Goal: Download file/media

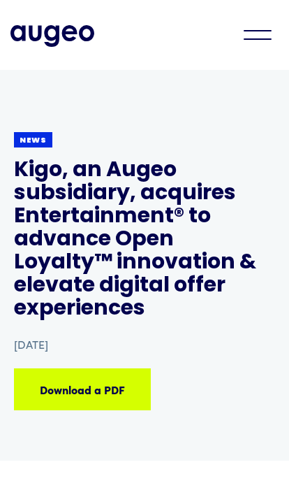
click at [95, 381] on div "Download a PDF Download a PDF Download a PDF Download a PDF" at bounding box center [111, 389] width 369 height 17
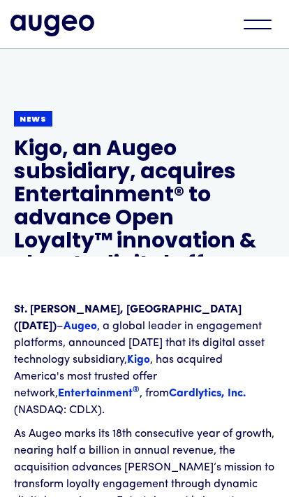
scroll to position [183, 0]
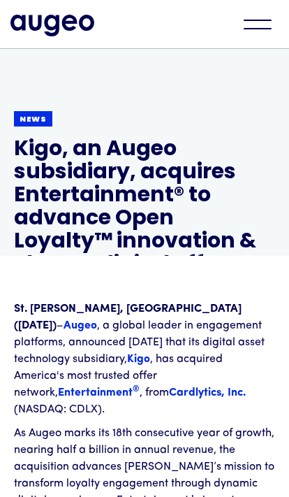
click at [270, 20] on div "menu" at bounding box center [258, 20] width 28 height 1
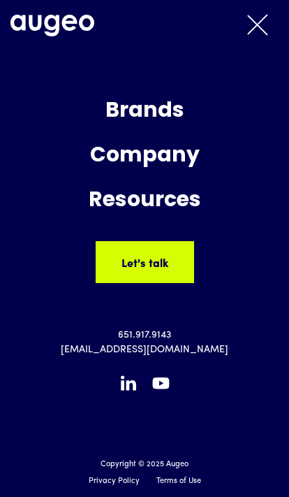
click at [278, 24] on div "menu" at bounding box center [257, 24] width 49 height 31
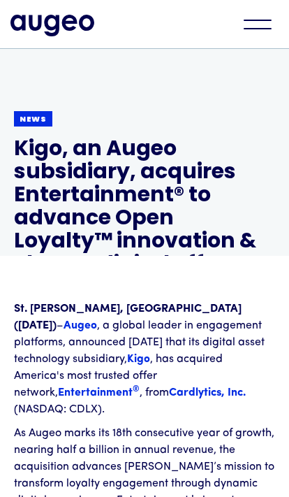
click at [262, 30] on div "menu" at bounding box center [257, 24] width 49 height 31
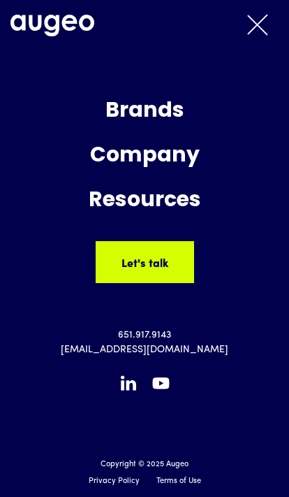
click at [166, 110] on div "Brands" at bounding box center [144, 112] width 282 height 38
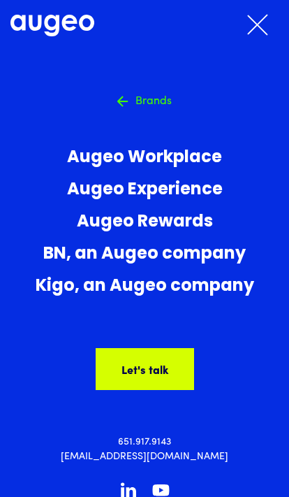
scroll to position [307, 0]
click at [164, 493] on icon at bounding box center [160, 490] width 17 height 12
